Goal: Check status: Check status

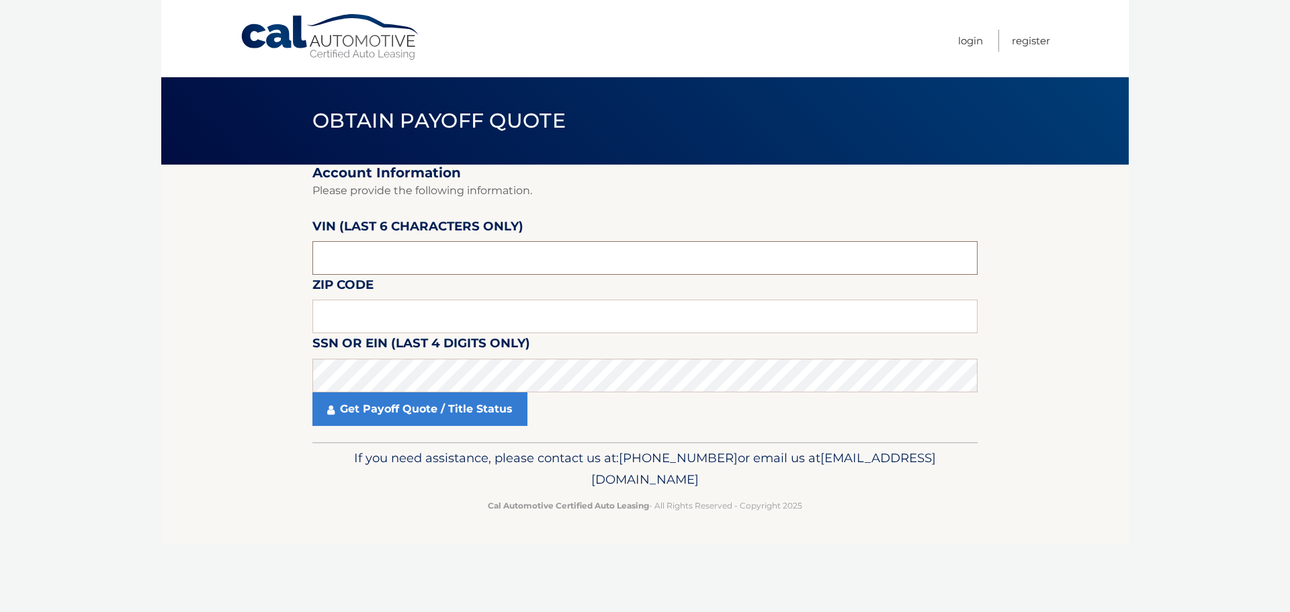
click at [396, 261] on input "text" at bounding box center [644, 258] width 665 height 34
type input "545226"
type input "11714"
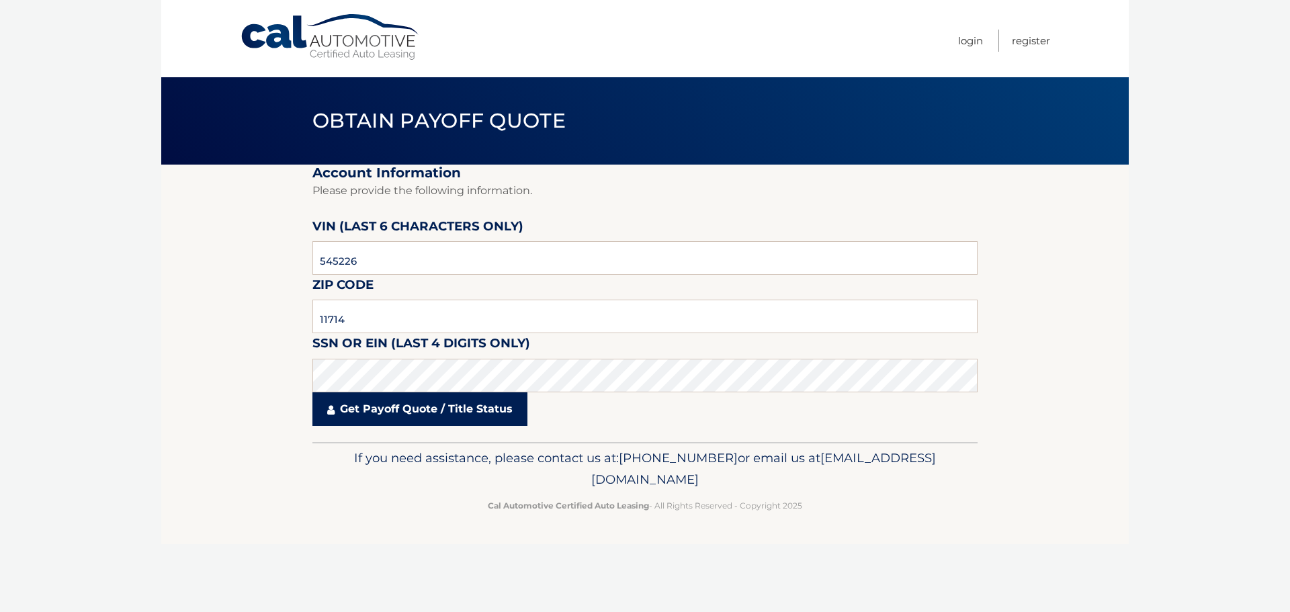
click at [436, 416] on link "Get Payoff Quote / Title Status" at bounding box center [419, 409] width 215 height 34
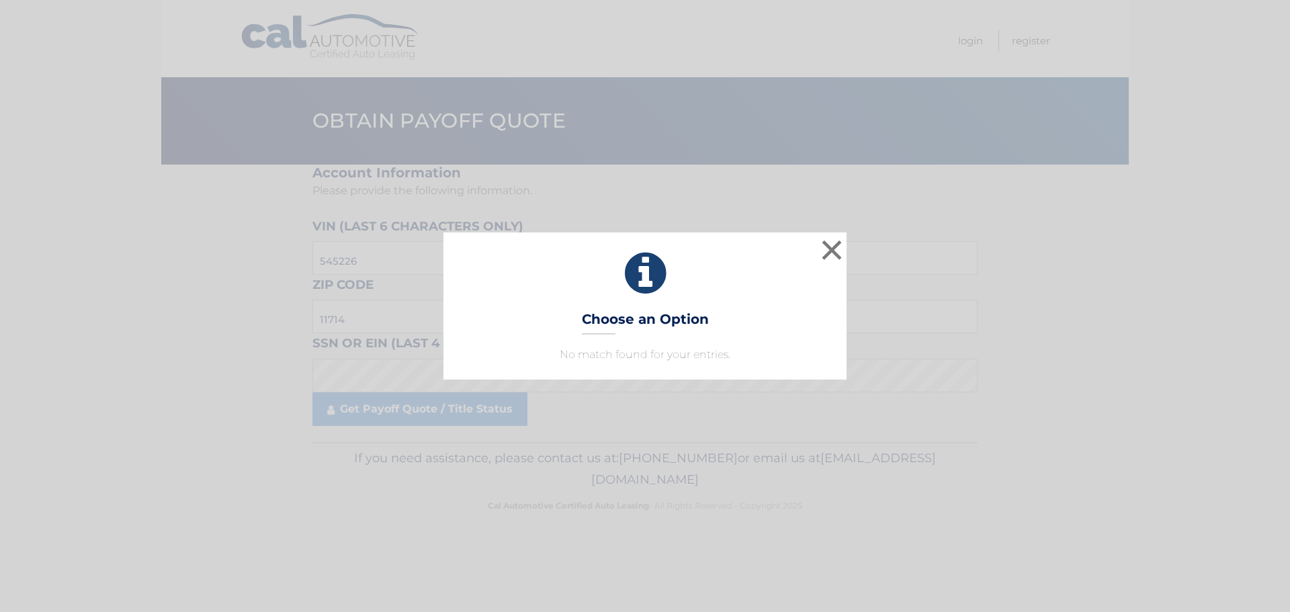
click at [637, 361] on p "No match found for your entries." at bounding box center [644, 355] width 369 height 16
click at [183, 351] on div "× Choose an Option No match found for your entries. This is what you see on sec…" at bounding box center [644, 305] width 1279 height 146
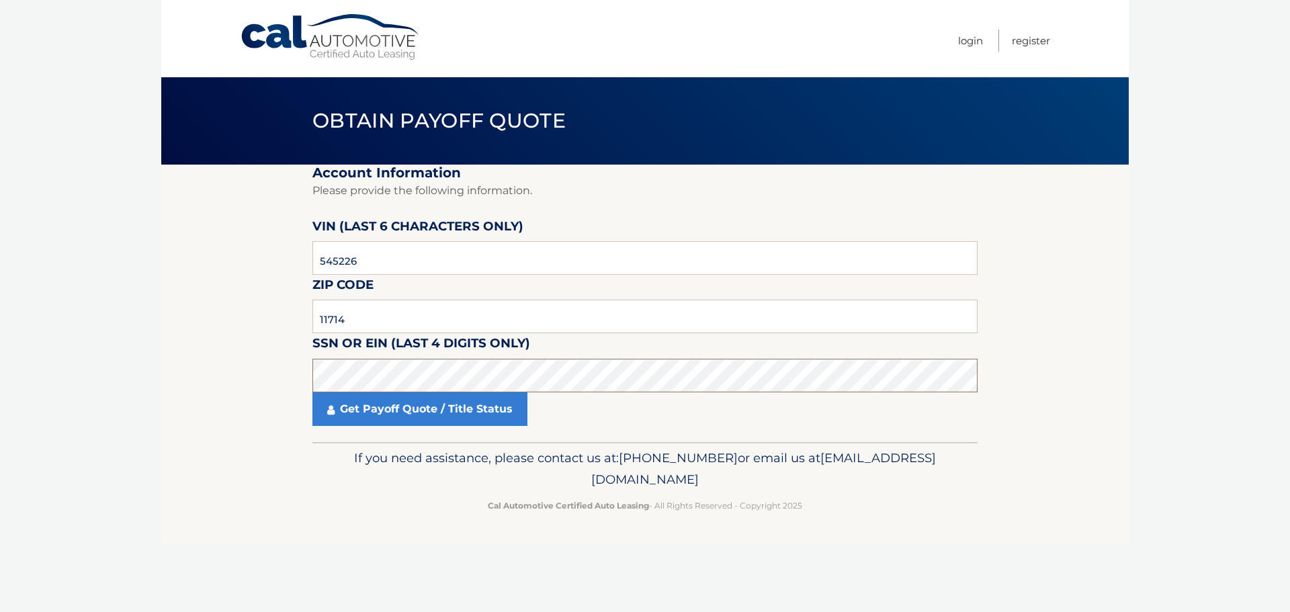
click at [297, 351] on section "Account Information Please provide the following information. [PERSON_NAME] (la…" at bounding box center [644, 303] width 967 height 277
click at [418, 313] on input "11714" at bounding box center [644, 317] width 665 height 34
click at [392, 260] on input "545226" at bounding box center [644, 258] width 665 height 34
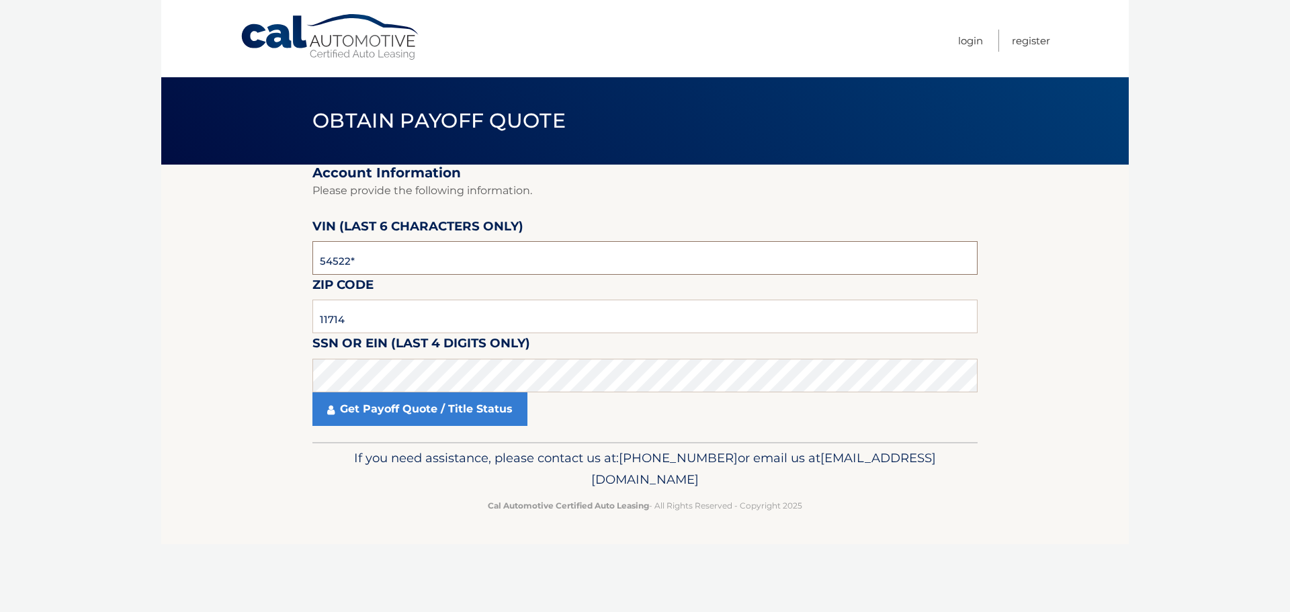
type input "545226"
click at [400, 434] on fieldset "Account Information Please provide the following information. [PERSON_NAME] (la…" at bounding box center [644, 303] width 665 height 277
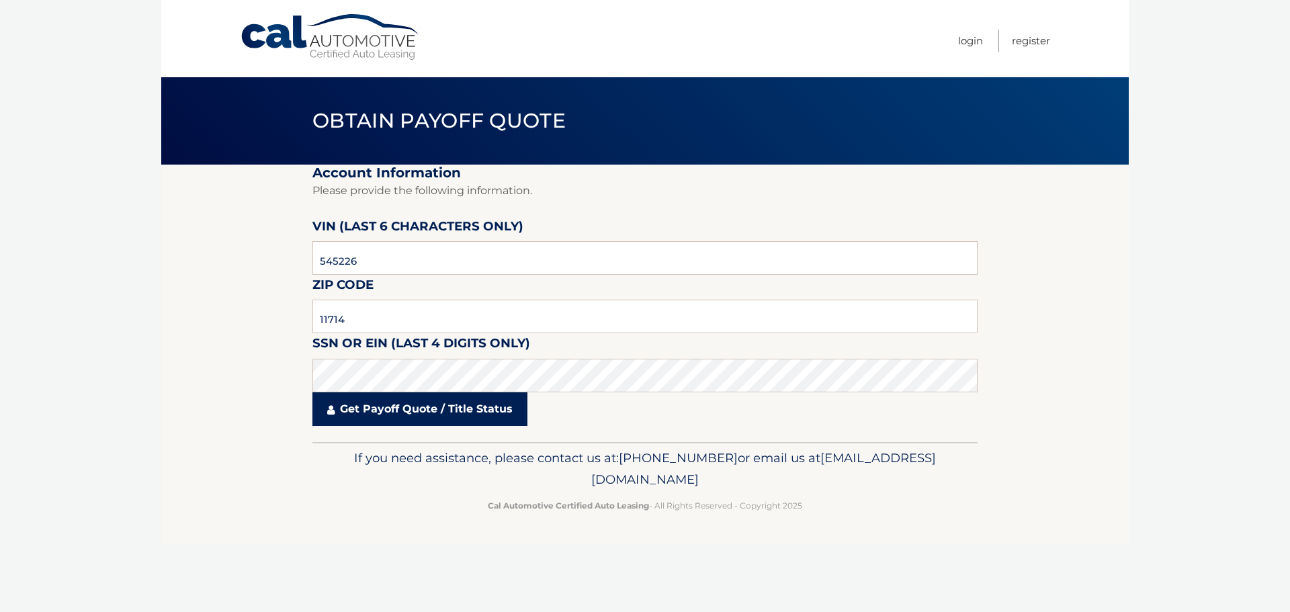
click at [409, 408] on link "Get Payoff Quote / Title Status" at bounding box center [419, 409] width 215 height 34
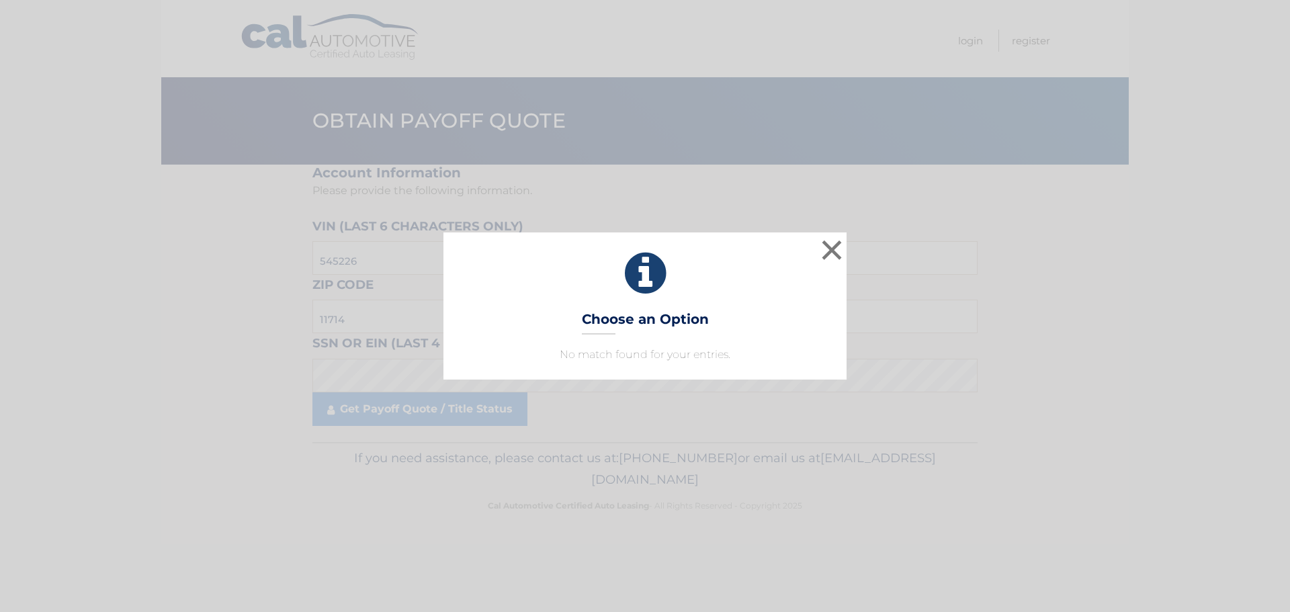
click at [243, 315] on div "× Choose an Option No match found for your entries. This is what you see on sec…" at bounding box center [644, 305] width 1279 height 146
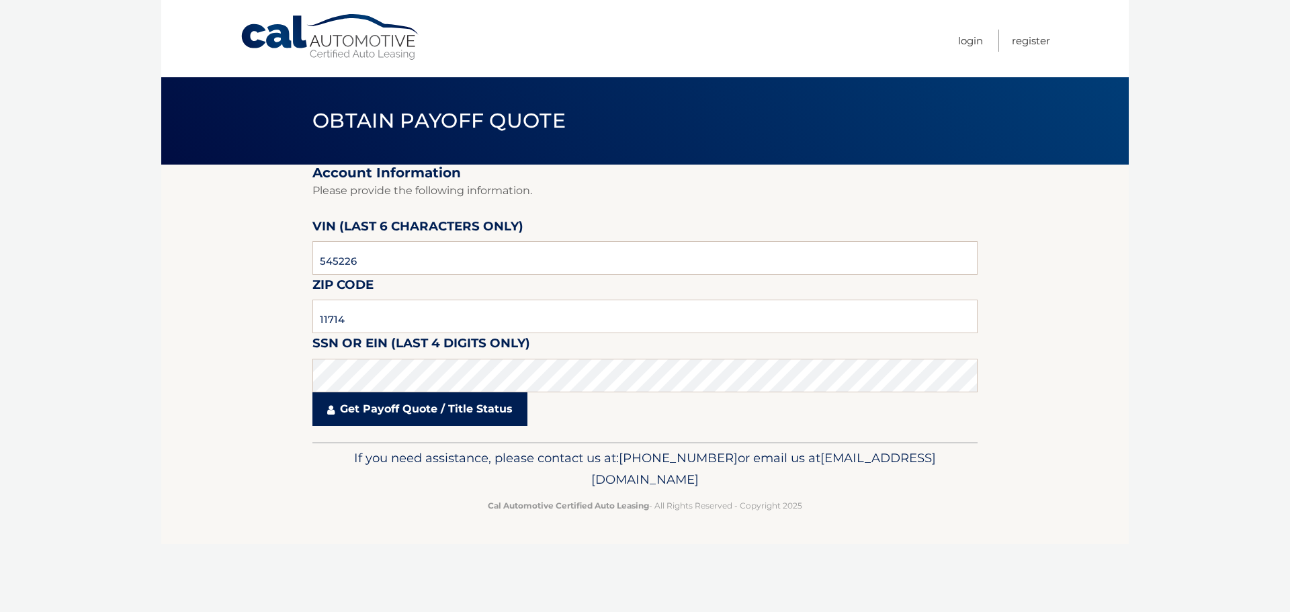
click at [387, 412] on link "Get Payoff Quote / Title Status" at bounding box center [419, 409] width 215 height 34
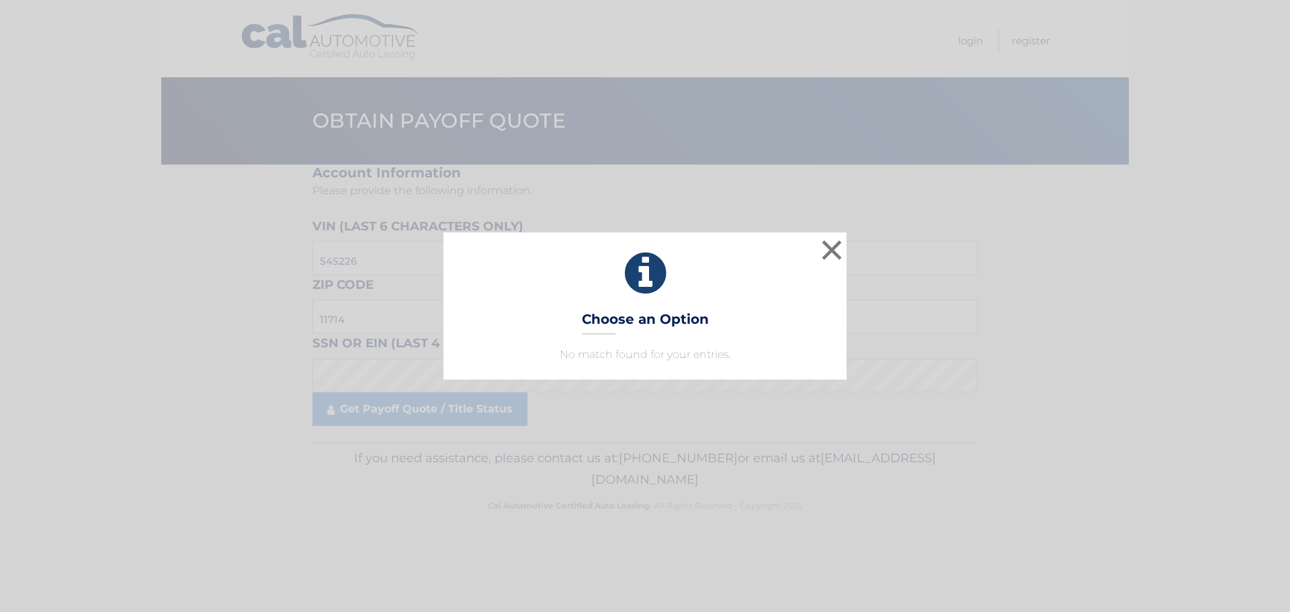
click at [447, 263] on div "× Choose an Option No match found for your entries. This is what you see on sec…" at bounding box center [644, 305] width 403 height 146
click at [366, 274] on div "× Choose an Option No match found for your entries. This is what you see on sec…" at bounding box center [644, 305] width 1279 height 146
